Goal: Check status: Check status

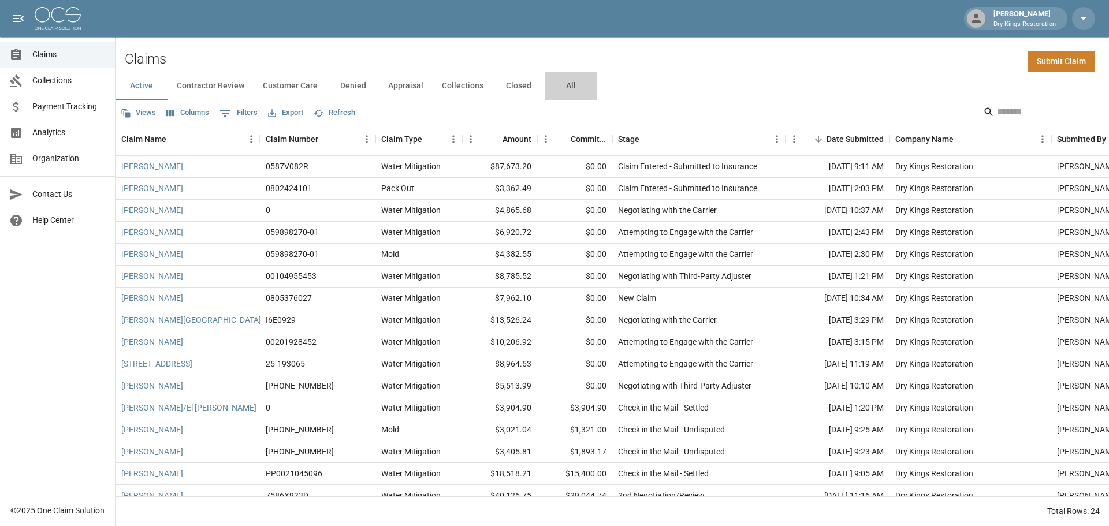
click at [569, 82] on button "All" at bounding box center [571, 86] width 52 height 28
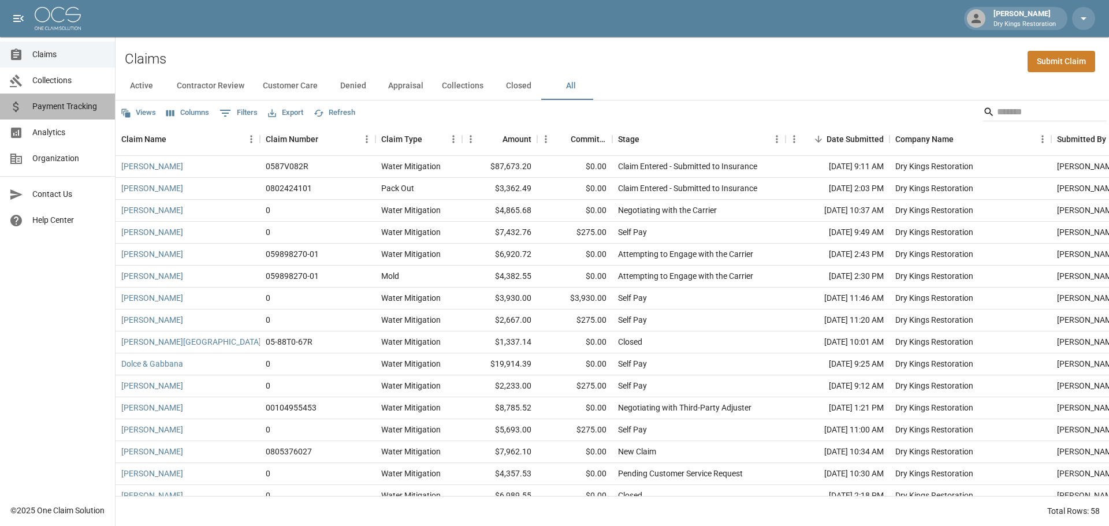
click at [83, 105] on span "Payment Tracking" at bounding box center [68, 107] width 73 height 12
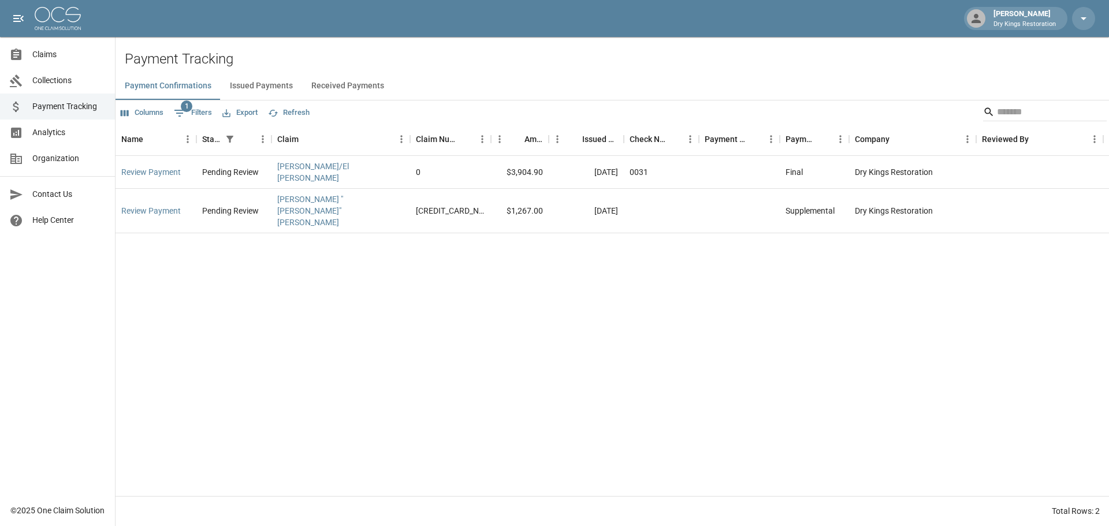
click at [324, 85] on button "Received Payments" at bounding box center [347, 86] width 91 height 28
